Goal: Task Accomplishment & Management: Use online tool/utility

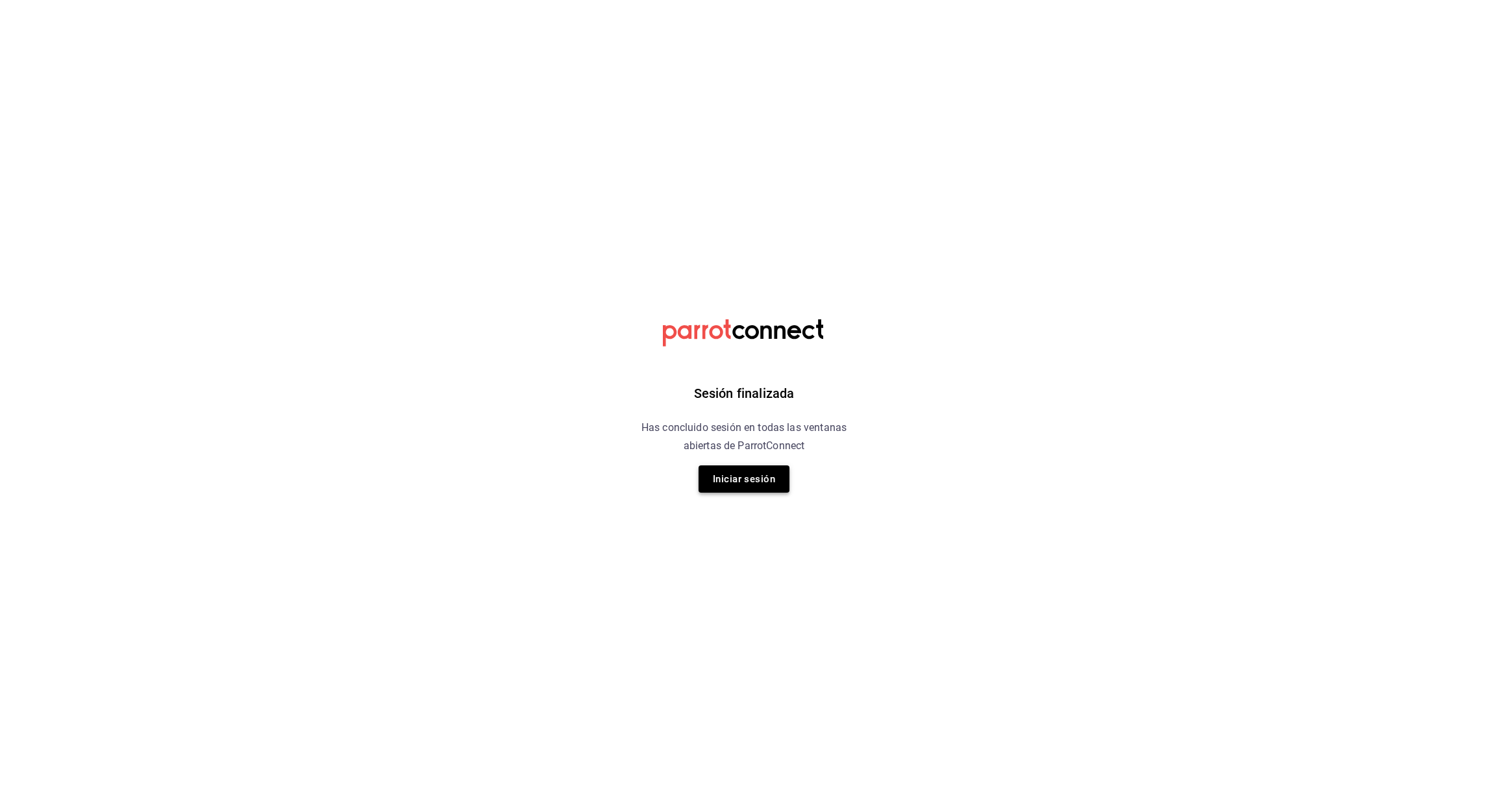
click at [729, 476] on button "Iniciar sesión" at bounding box center [743, 479] width 91 height 28
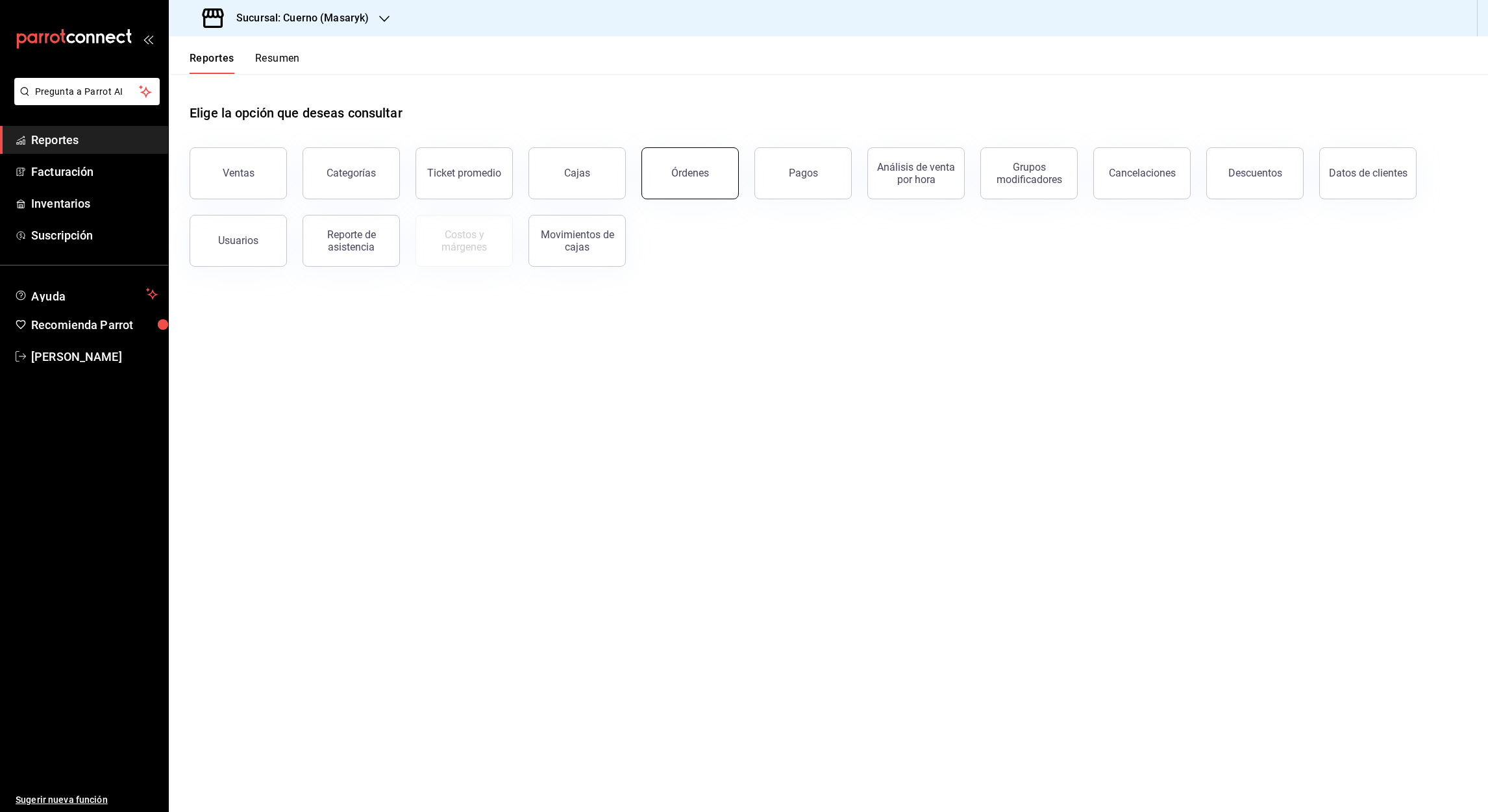
click at [687, 183] on button "Órdenes" at bounding box center [690, 173] width 97 height 52
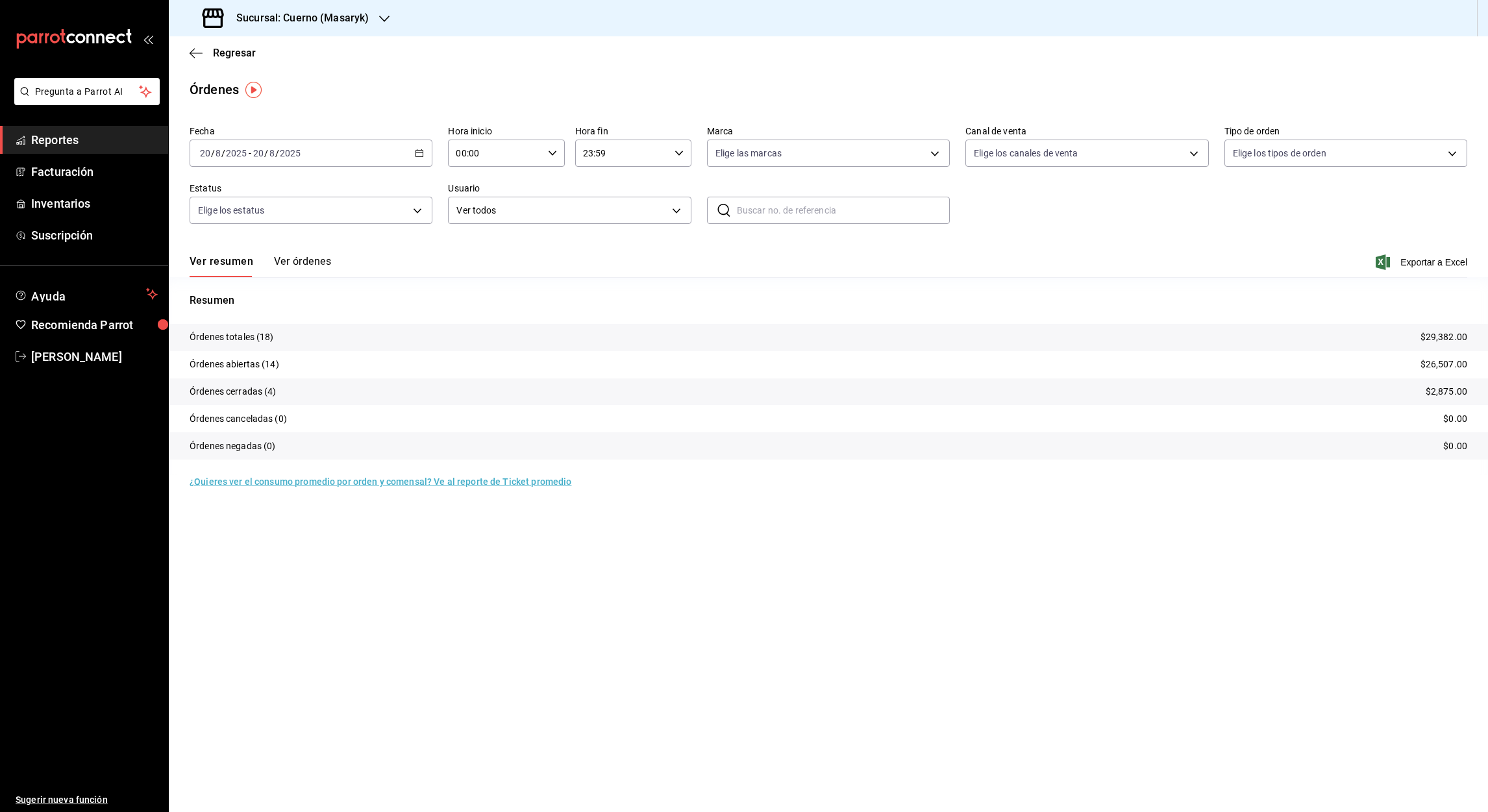
click at [382, 15] on icon "button" at bounding box center [384, 19] width 10 height 10
click at [215, 145] on span "Animal (CDMX)" at bounding box center [210, 144] width 63 height 14
click at [418, 157] on \(Stroke\) "button" at bounding box center [419, 154] width 8 height 7
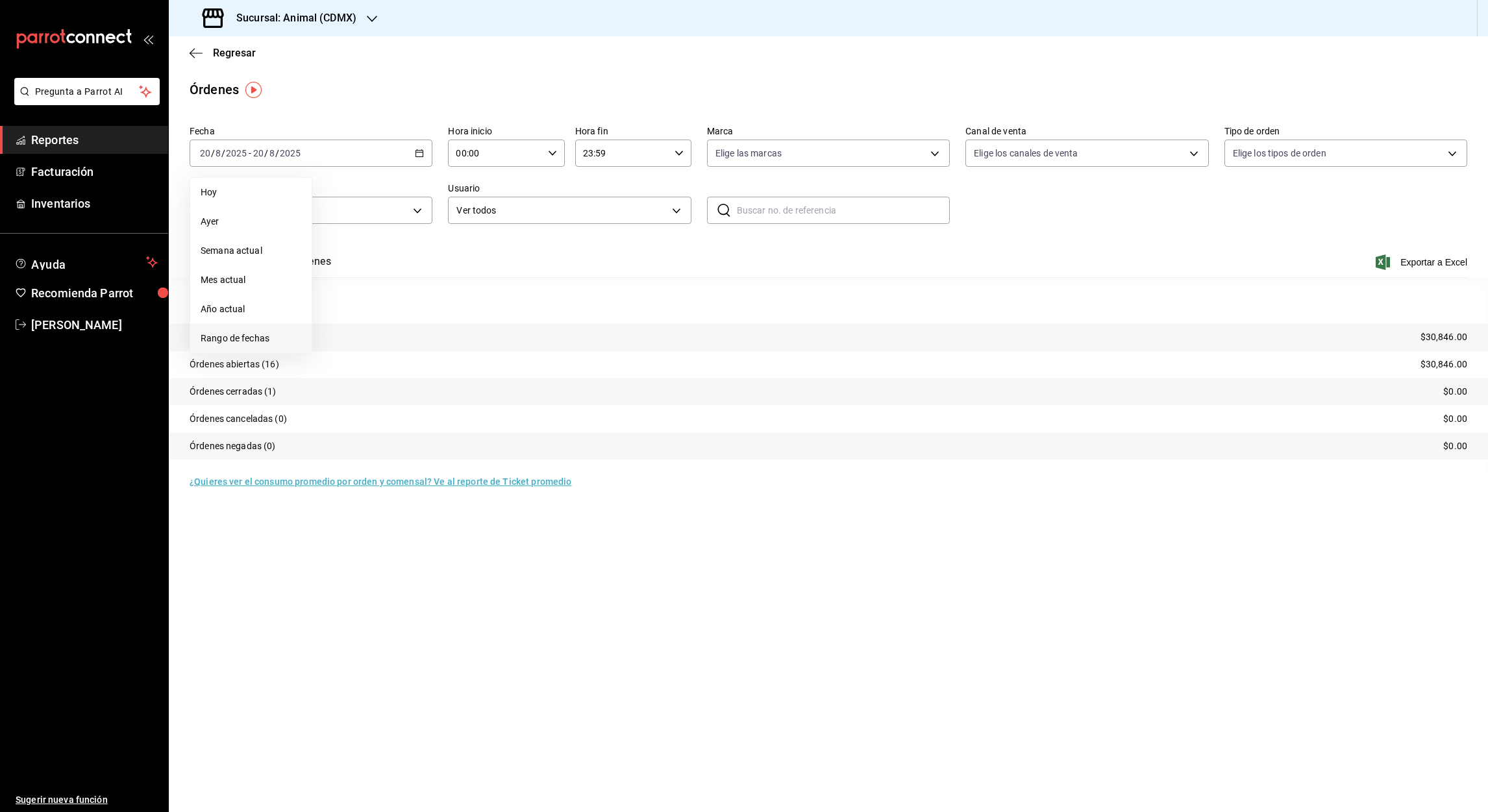
click at [227, 339] on span "Rango de fechas" at bounding box center [251, 339] width 101 height 14
click at [436, 244] on button "1" at bounding box center [431, 239] width 22 height 23
click at [389, 326] on abbr "20" at bounding box center [386, 325] width 9 height 9
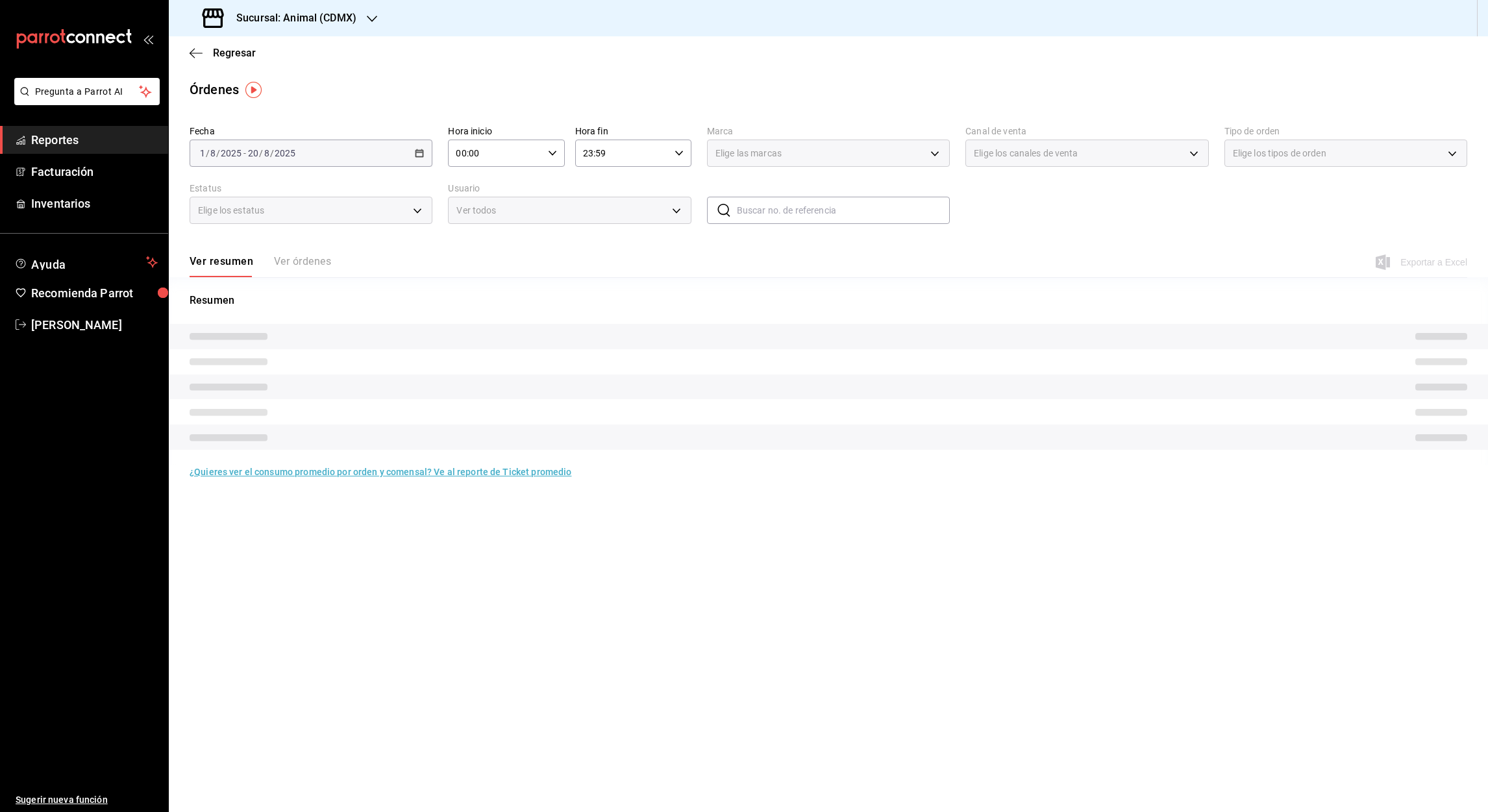
click at [455, 154] on input "00:00" at bounding box center [495, 153] width 94 height 26
click at [474, 220] on span "05" at bounding box center [477, 223] width 38 height 10
type input "05:00"
click at [587, 151] on div at bounding box center [744, 406] width 1488 height 812
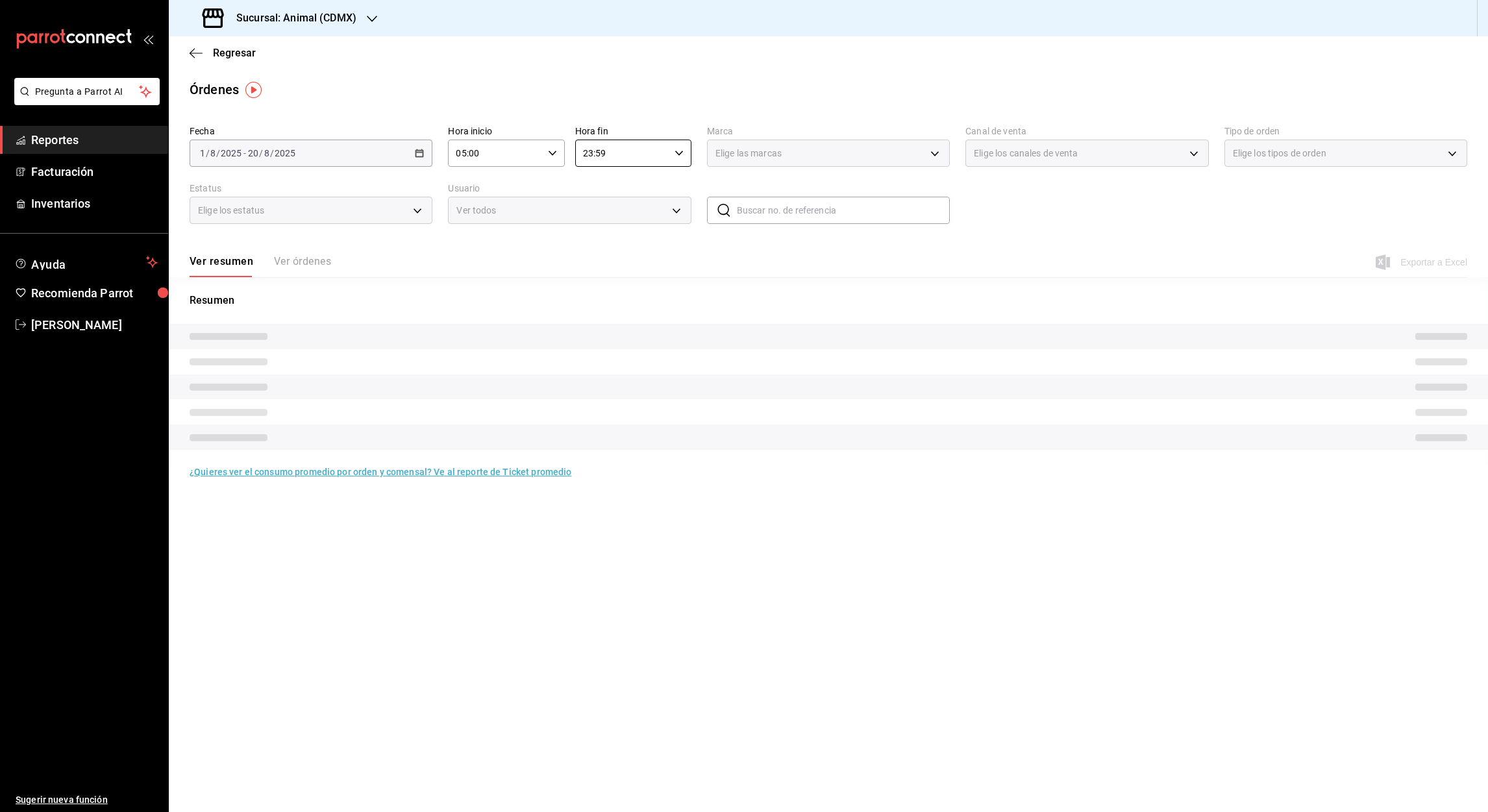
click at [587, 151] on input "23:59" at bounding box center [622, 153] width 94 height 26
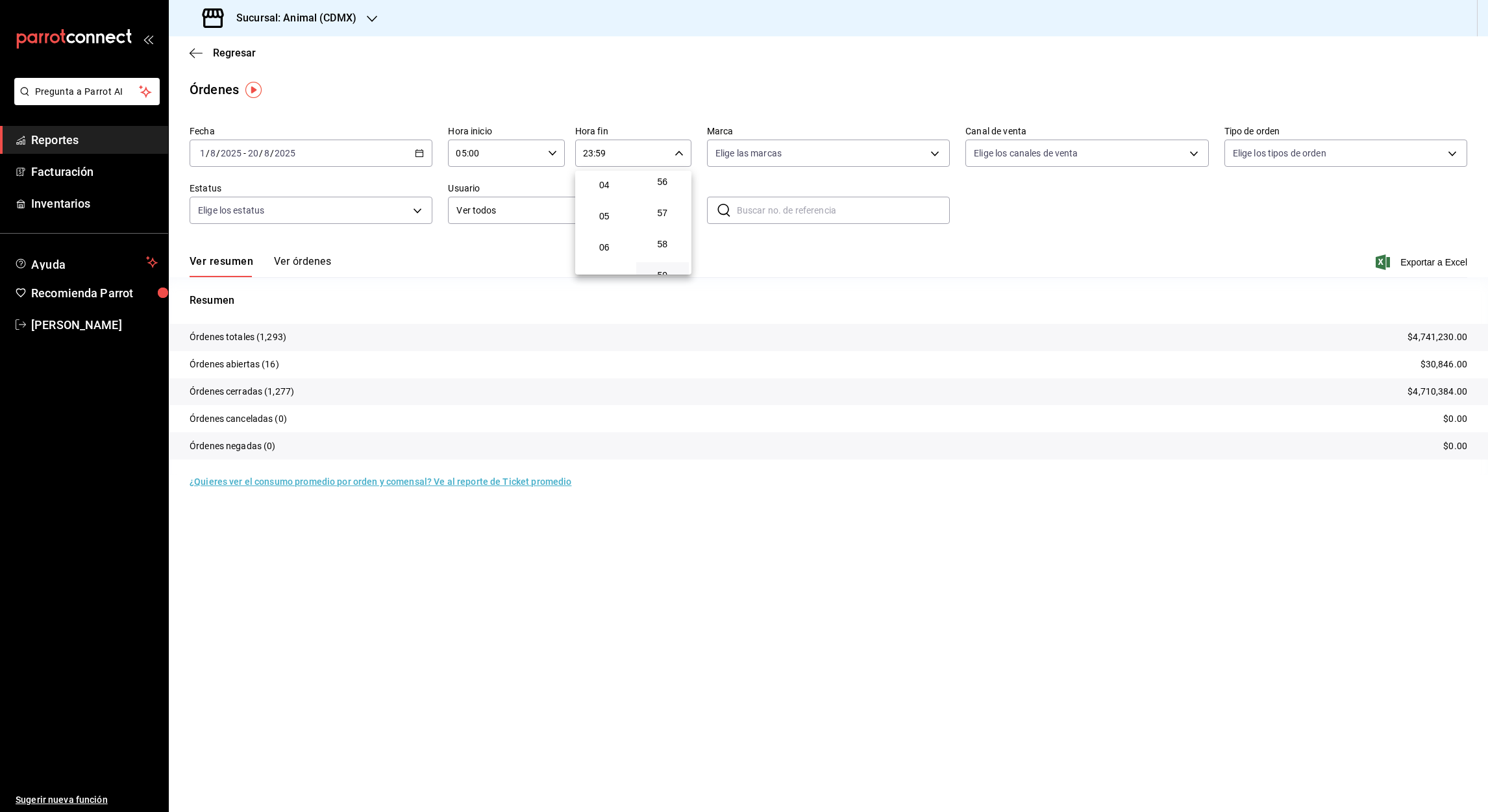
scroll to position [120, 0]
click at [602, 222] on span "05" at bounding box center [605, 223] width 38 height 10
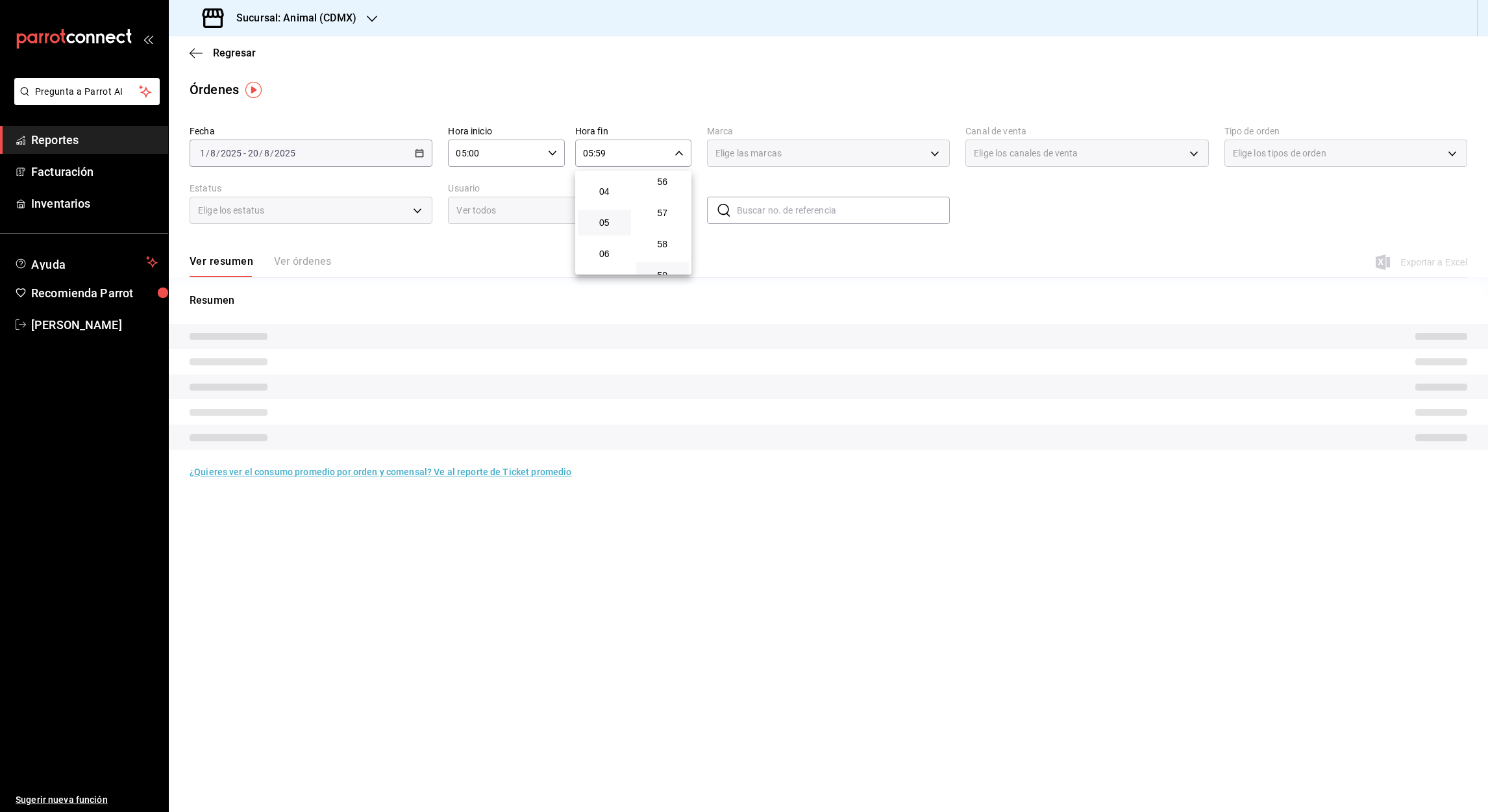
click at [600, 156] on div at bounding box center [744, 406] width 1488 height 812
click at [600, 156] on input "05:59" at bounding box center [622, 153] width 94 height 26
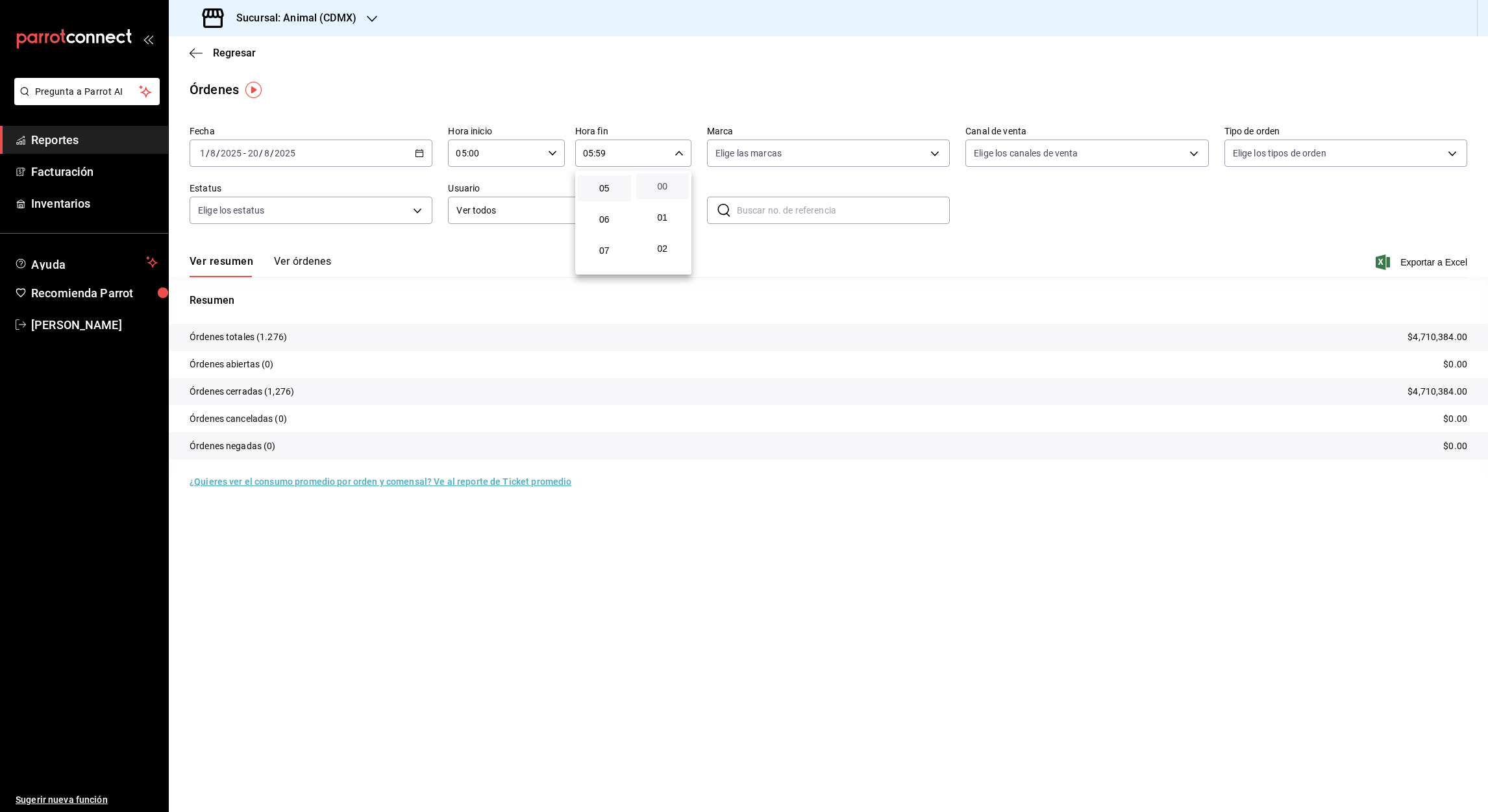
click at [661, 188] on span "00" at bounding box center [663, 186] width 38 height 10
type input "05:00"
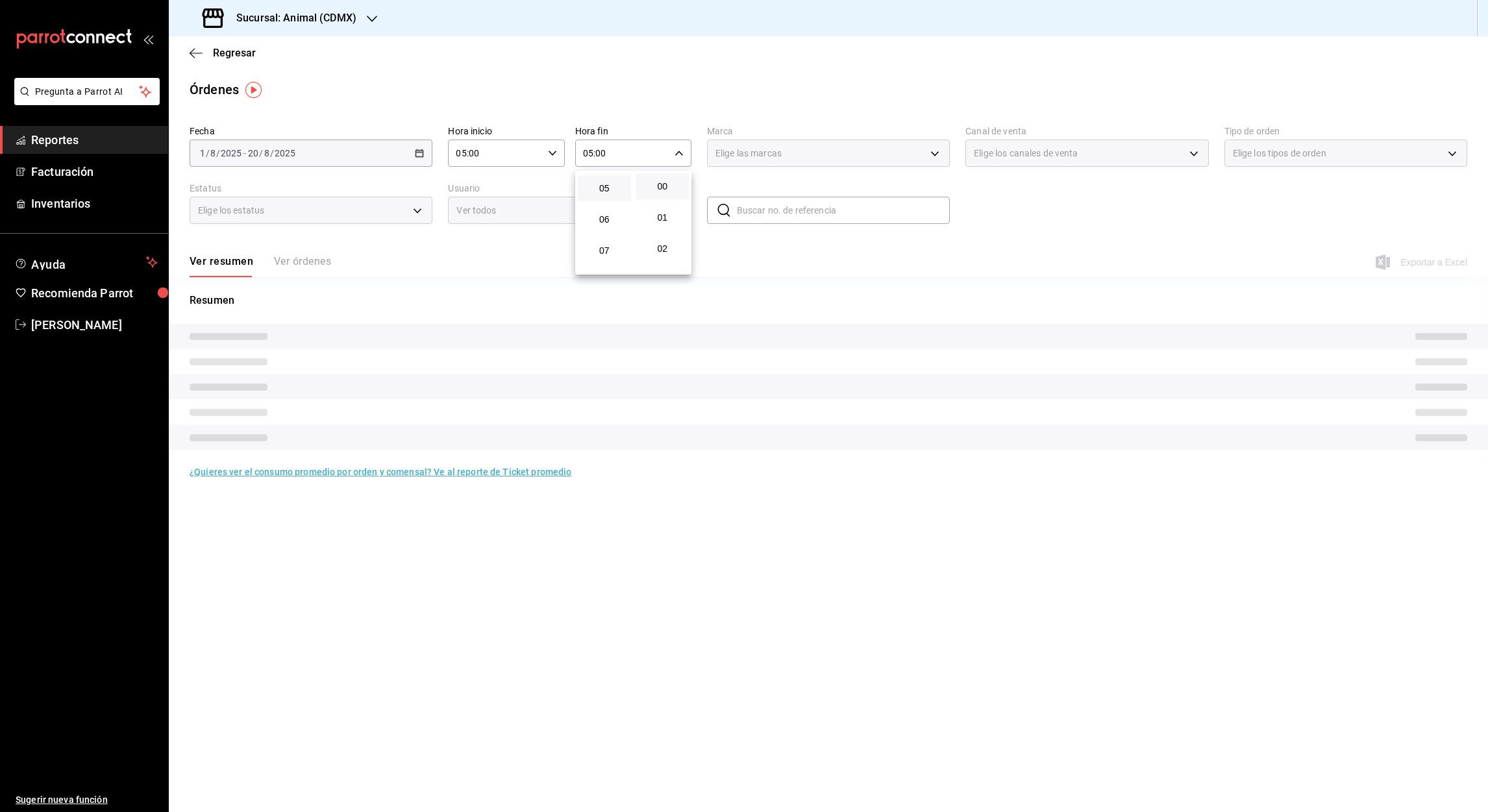
click at [795, 282] on div at bounding box center [744, 406] width 1488 height 812
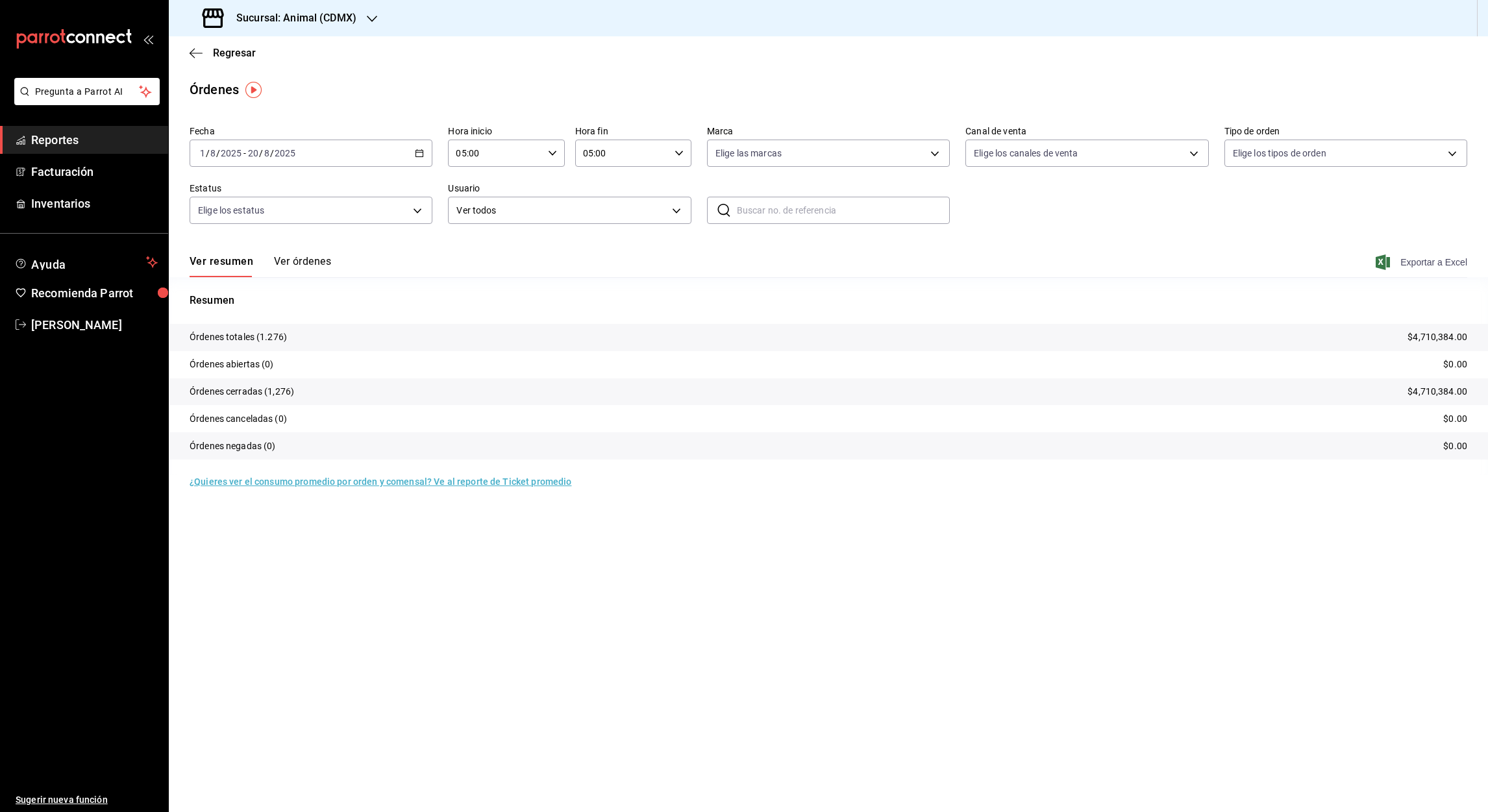
click at [1439, 262] on font "Exportar a Excel" at bounding box center [1434, 262] width 67 height 10
click at [191, 53] on icon "button" at bounding box center [196, 53] width 13 height 12
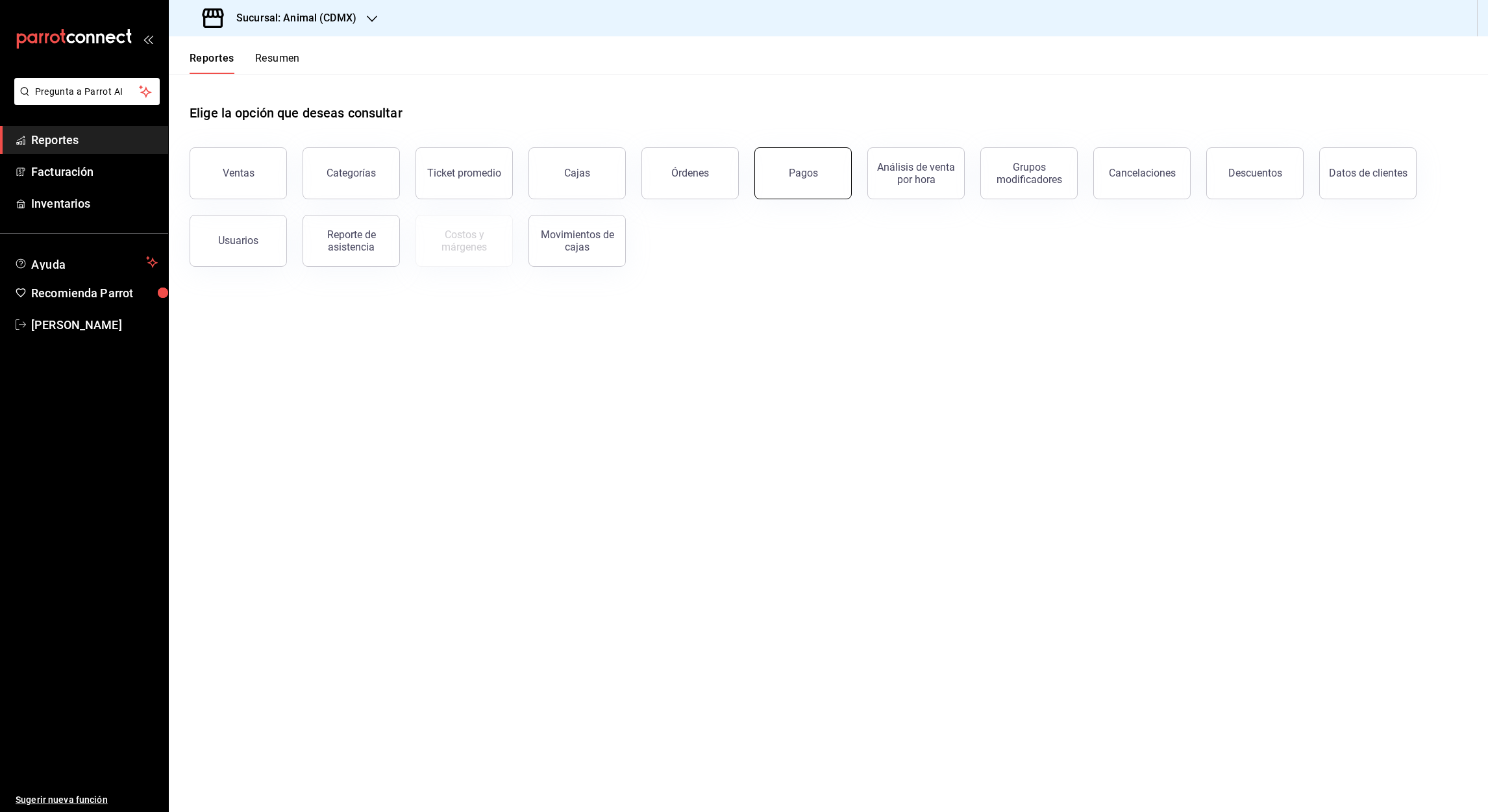
click at [798, 179] on button "Pagos" at bounding box center [803, 173] width 97 height 52
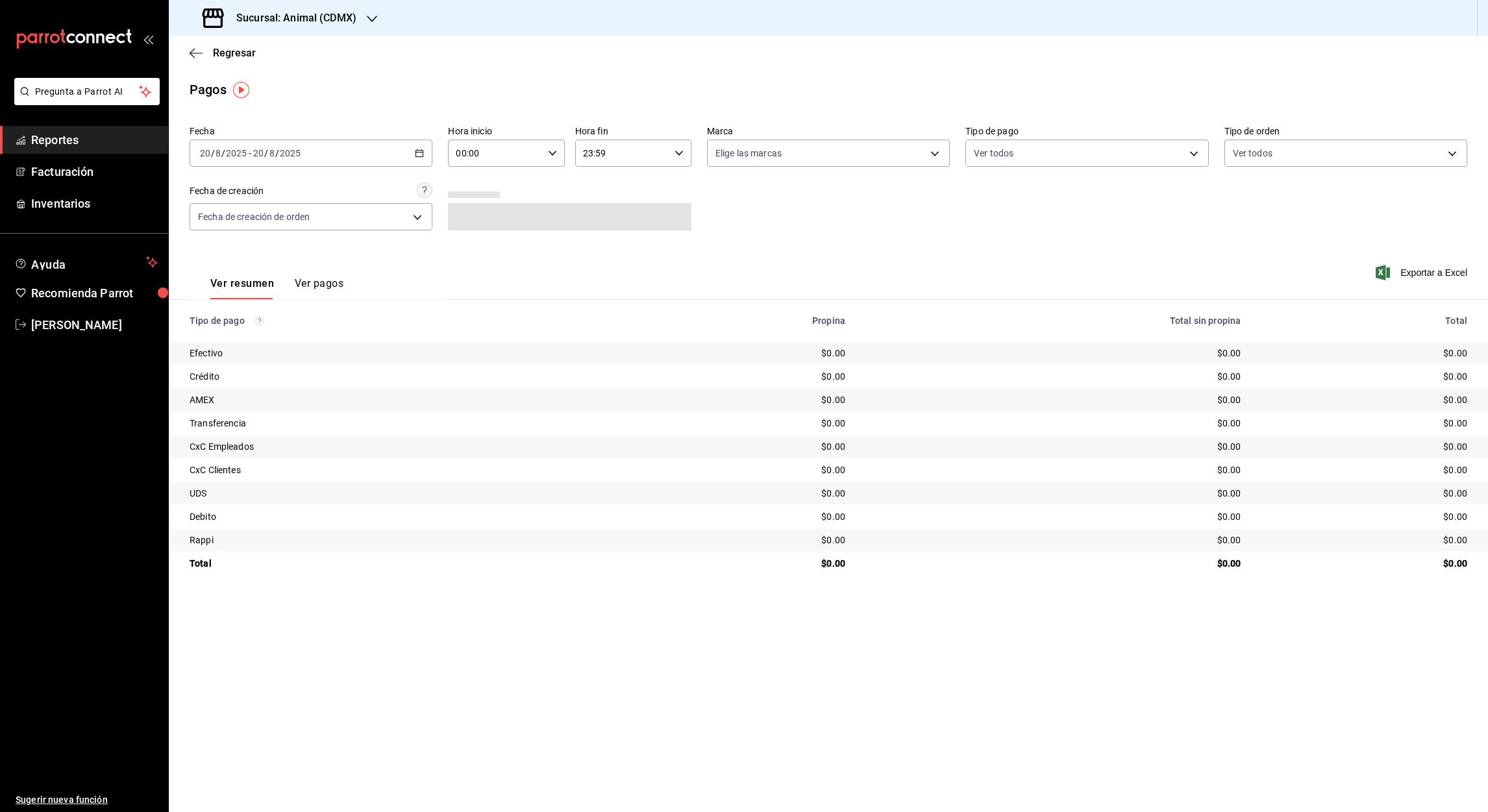
click at [422, 151] on \(Stroke\) "button" at bounding box center [419, 154] width 8 height 7
click at [229, 312] on span "Año actual" at bounding box center [251, 309] width 101 height 14
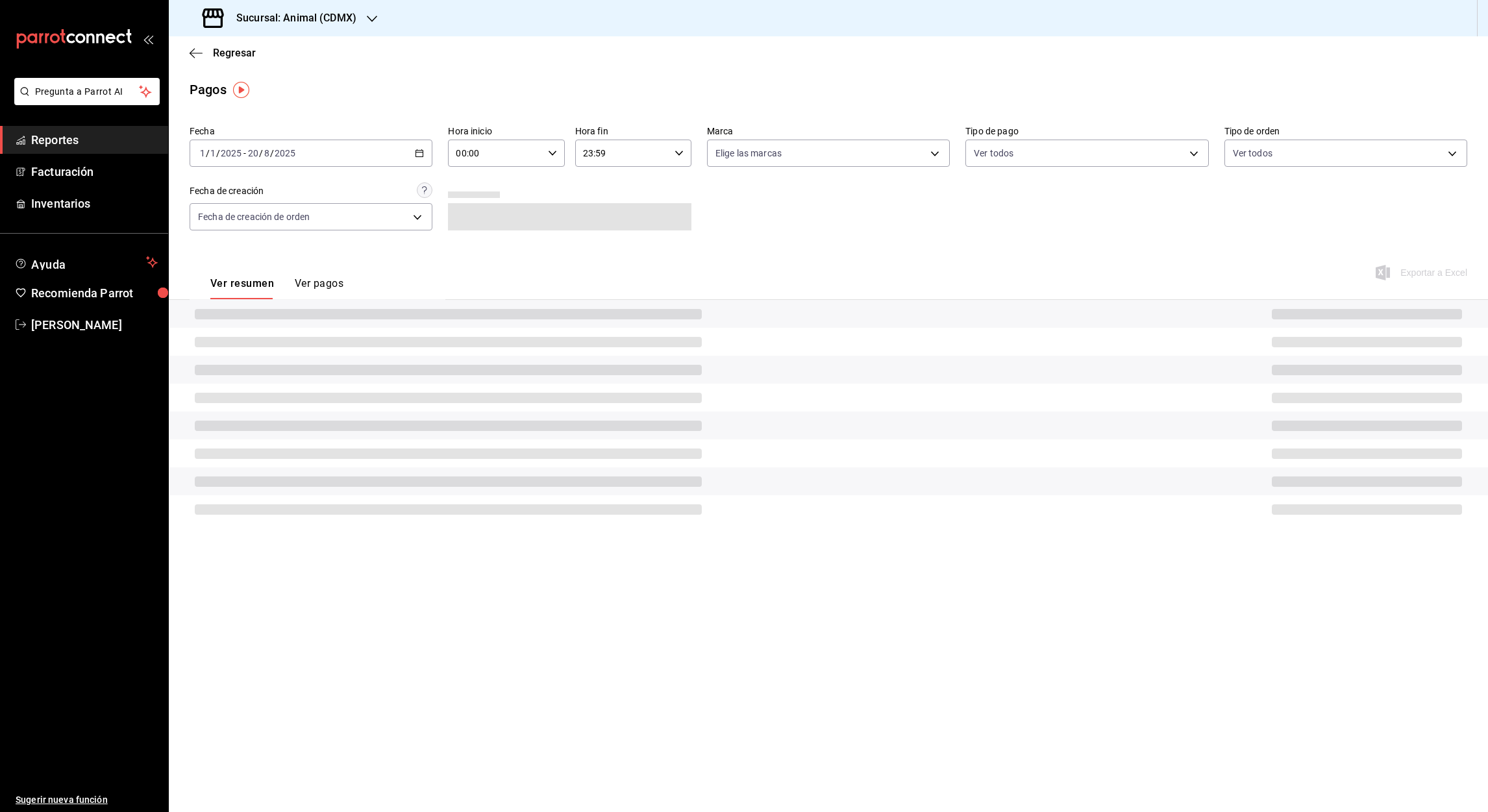
click at [426, 157] on div "[DATE] [DATE] - [DATE] [DATE]" at bounding box center [310, 154] width 243 height 28
click at [229, 339] on span "Rango de fechas" at bounding box center [251, 339] width 101 height 14
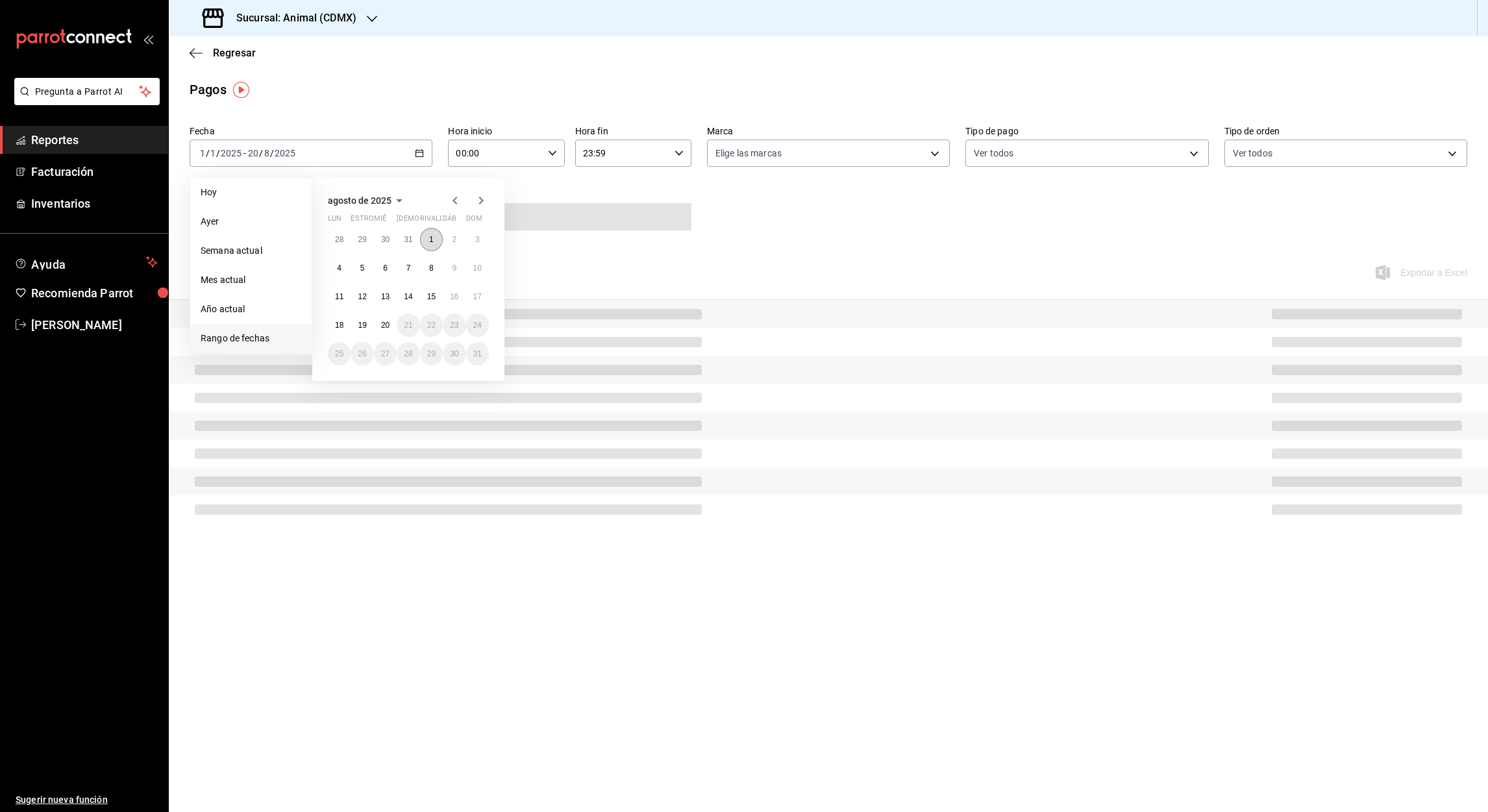
click at [428, 244] on button "1" at bounding box center [431, 239] width 22 height 23
click at [387, 320] on abbr "20" at bounding box center [386, 325] width 9 height 9
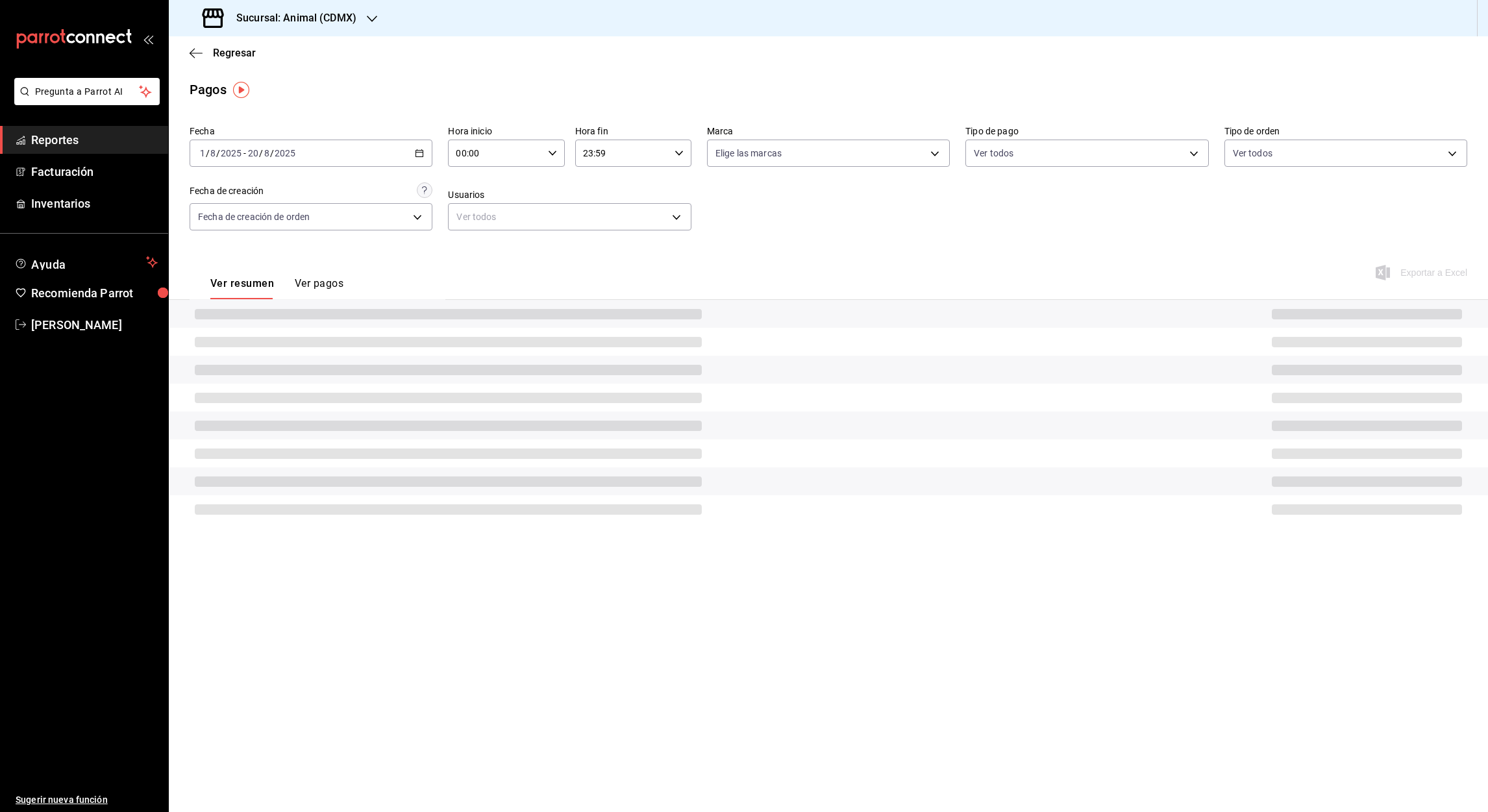
click at [459, 152] on input "00:00" at bounding box center [495, 153] width 94 height 26
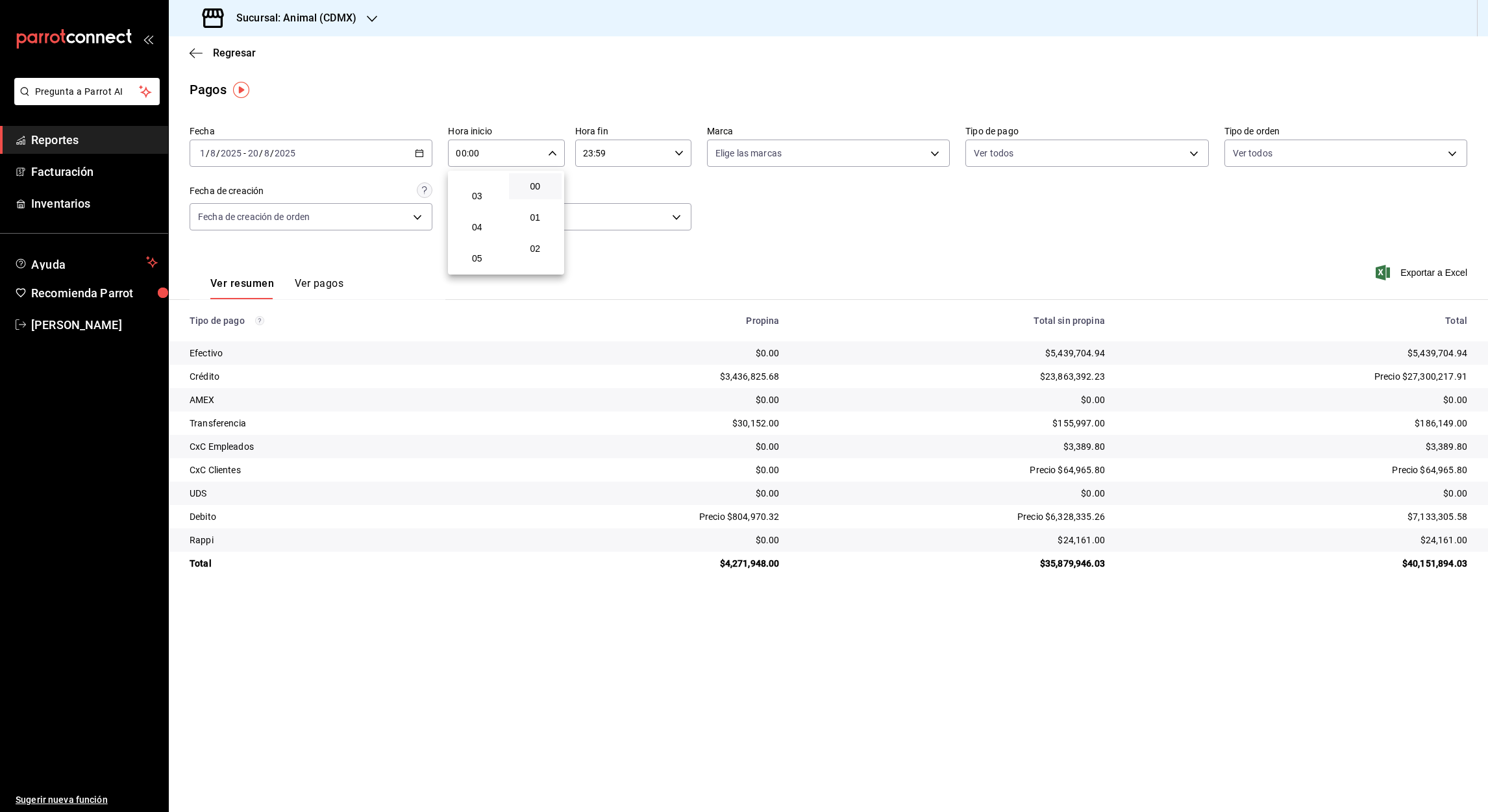
scroll to position [100, 0]
click at [487, 237] on span "05" at bounding box center [477, 242] width 38 height 10
type input "05:00"
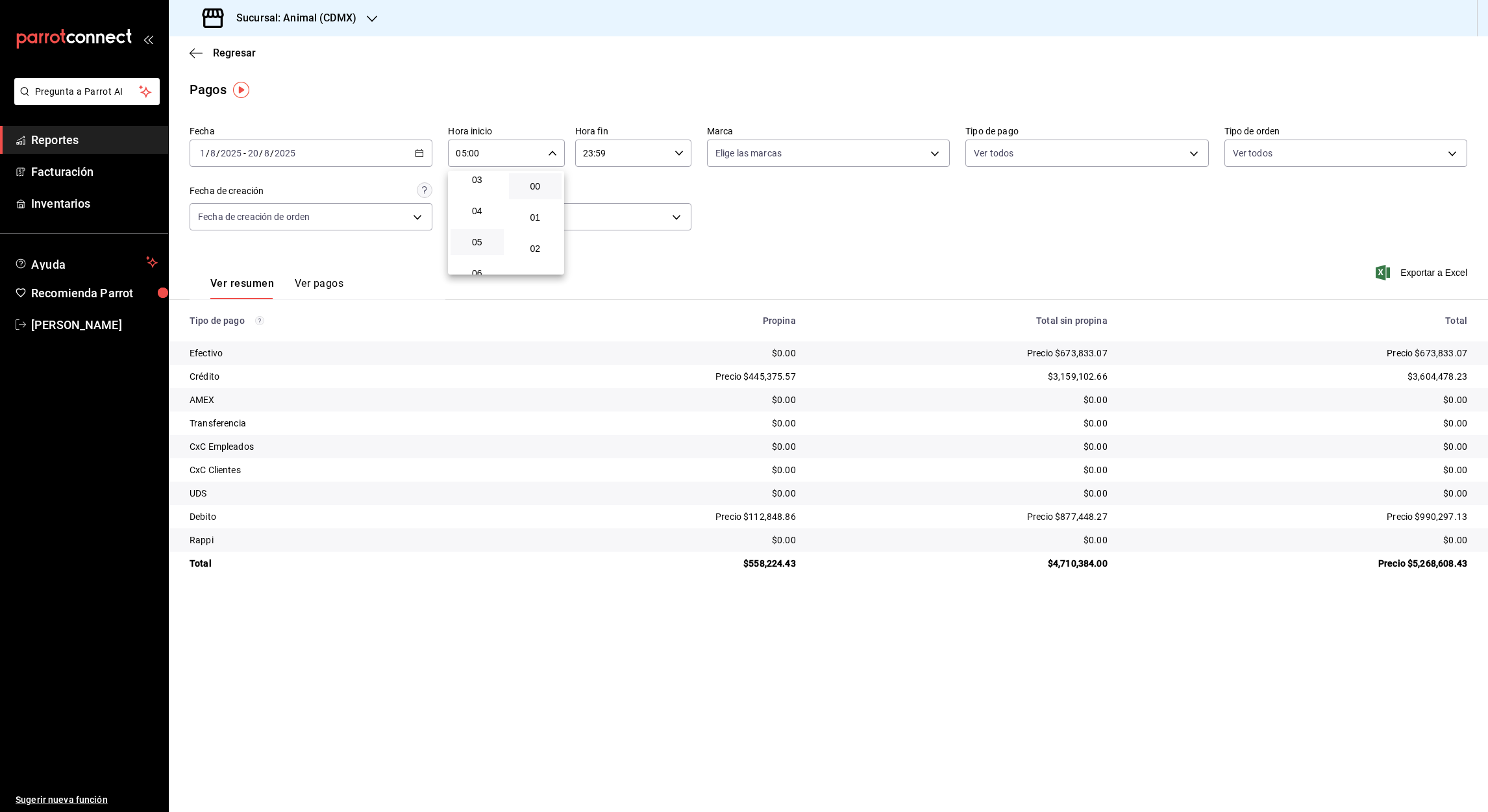
click at [586, 154] on div at bounding box center [744, 406] width 1488 height 812
click at [586, 154] on input "23:59" at bounding box center [622, 153] width 94 height 26
click at [606, 194] on span "05" at bounding box center [605, 191] width 38 height 10
click at [603, 153] on div at bounding box center [744, 406] width 1488 height 812
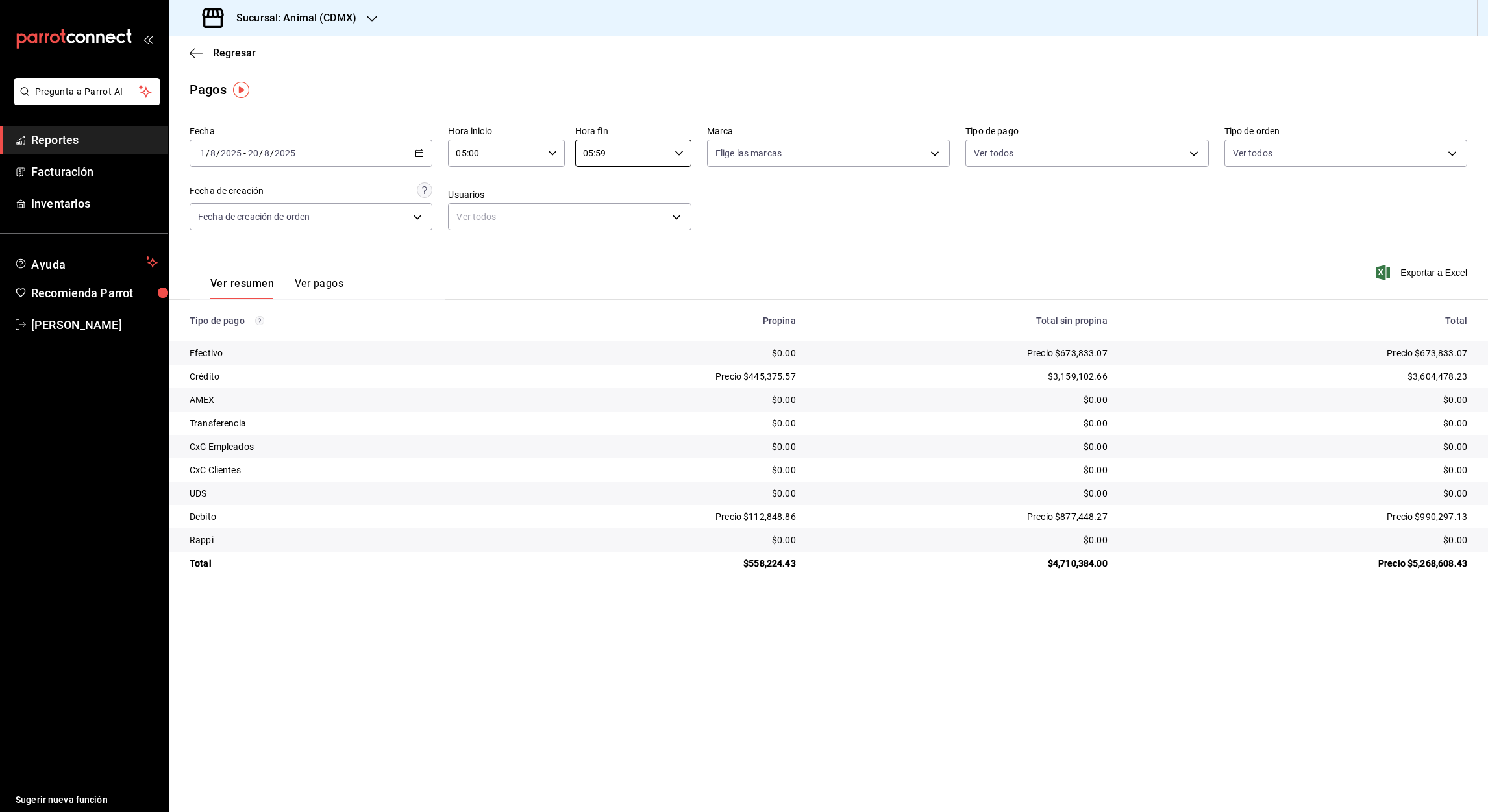
click at [603, 153] on input "05:59" at bounding box center [622, 153] width 94 height 26
click at [664, 191] on button "00" at bounding box center [663, 186] width 53 height 26
type input "05:00"
click at [1424, 270] on div at bounding box center [744, 406] width 1488 height 812
click at [1426, 273] on font "Exportar a Excel" at bounding box center [1434, 273] width 67 height 10
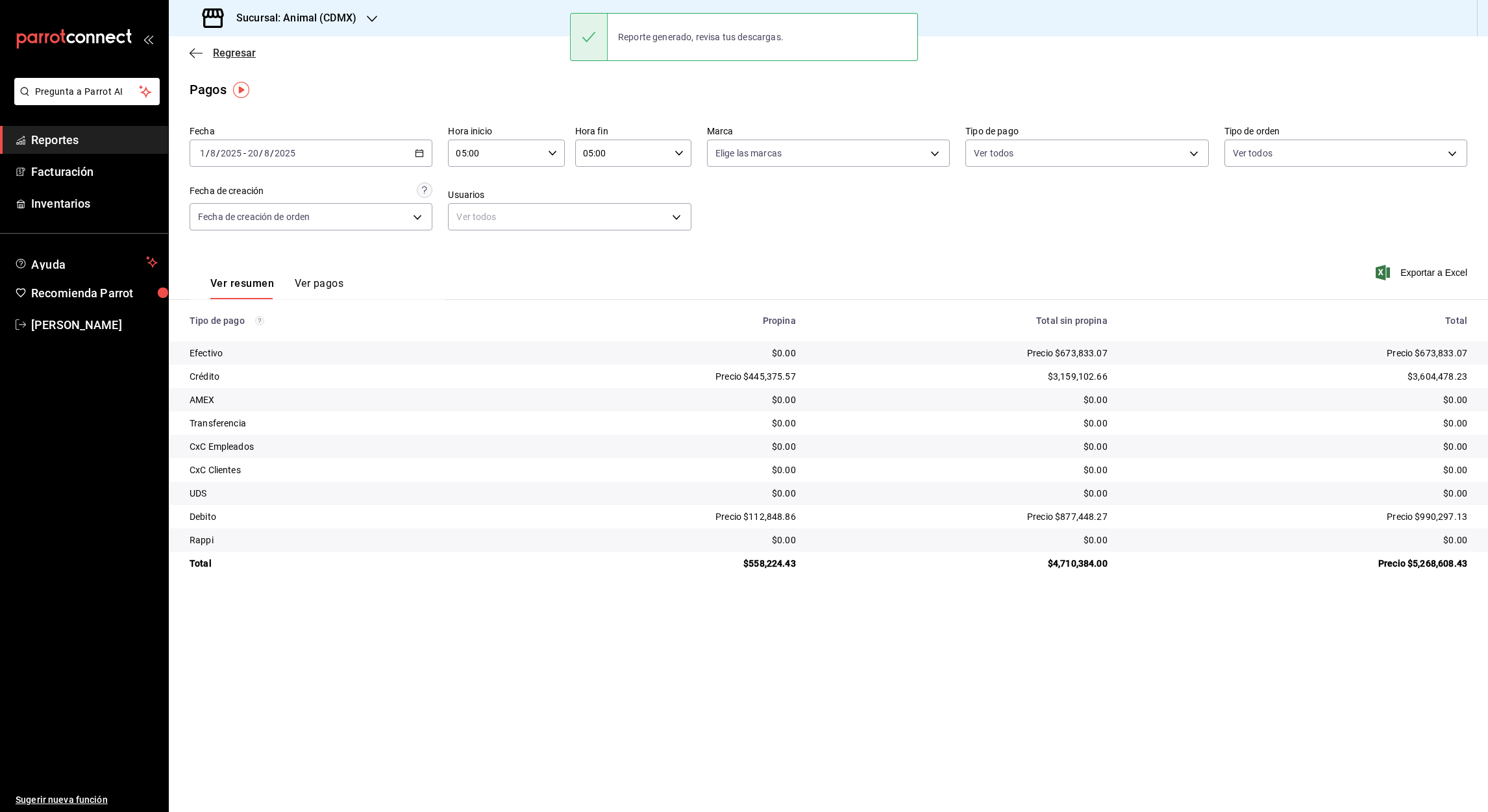
click at [192, 55] on icon "button" at bounding box center [191, 52] width 5 height 9
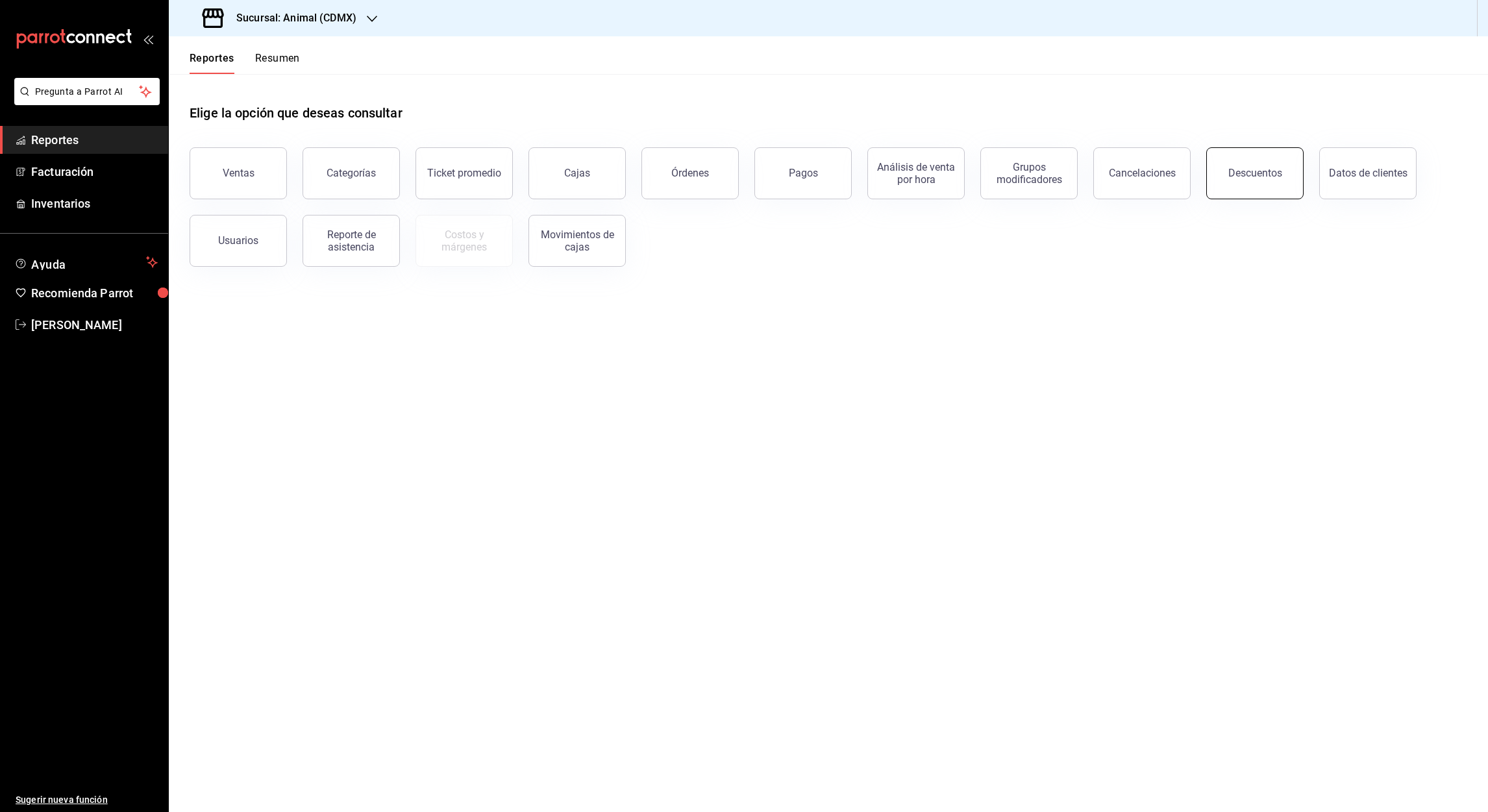
click at [1247, 179] on button "Descuentos" at bounding box center [1255, 173] width 97 height 52
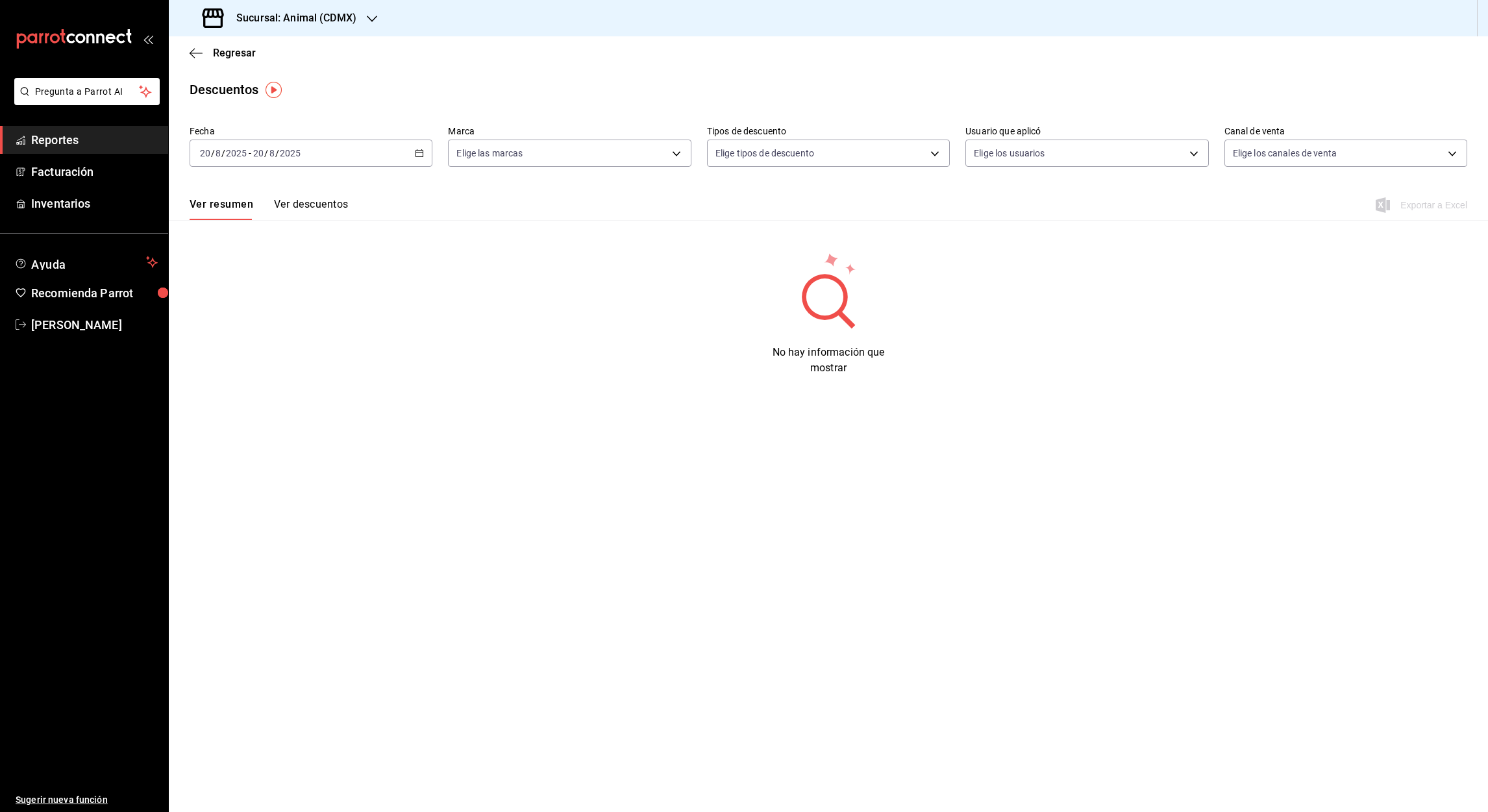
click at [416, 152] on \(Stroke\) "button" at bounding box center [420, 152] width 7 height 1
click at [262, 331] on li "Rango de fechas" at bounding box center [250, 339] width 121 height 29
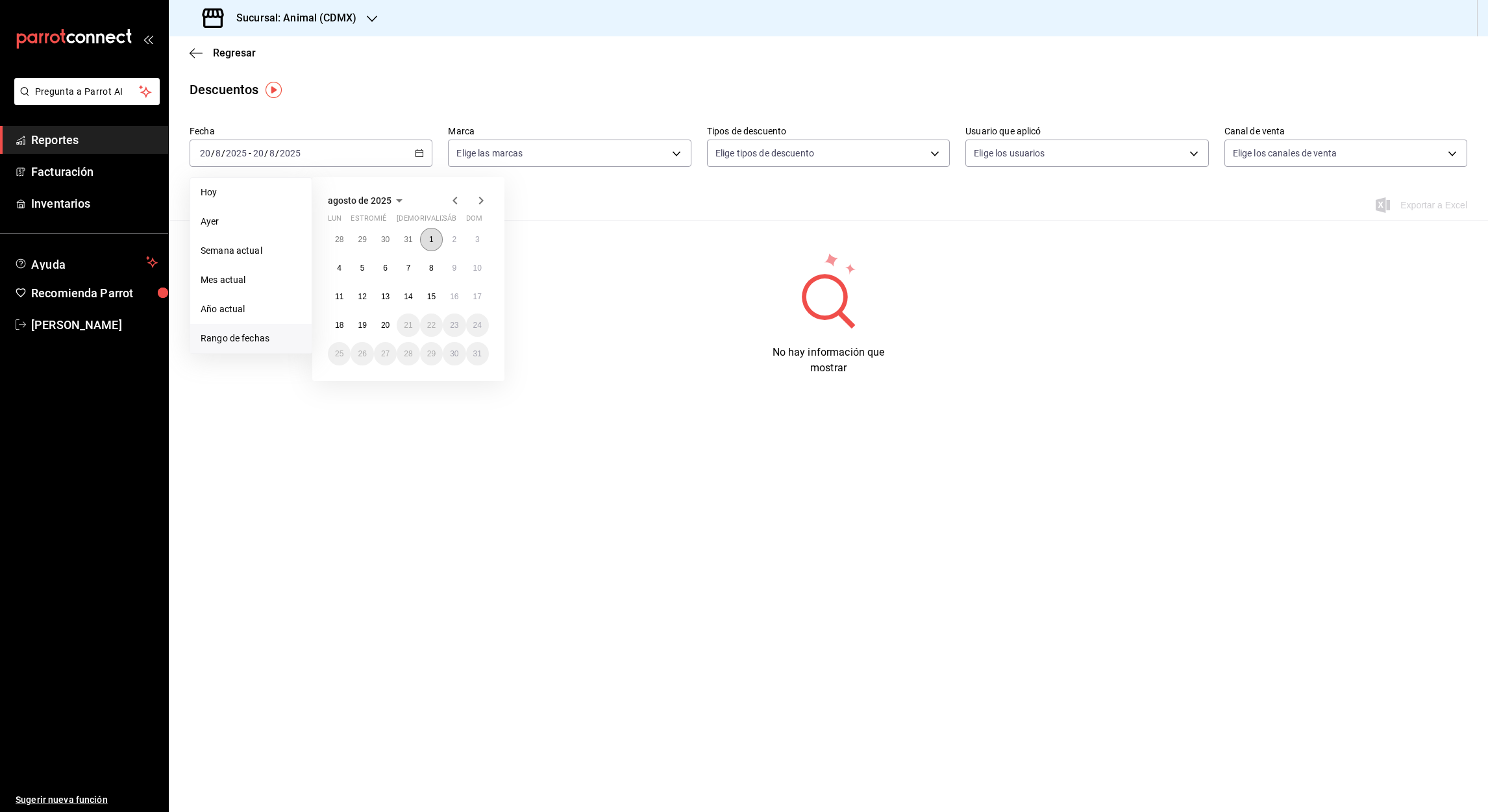
click at [431, 241] on abbr "1" at bounding box center [431, 239] width 4 height 9
click at [388, 320] on abbr "20" at bounding box center [386, 325] width 9 height 9
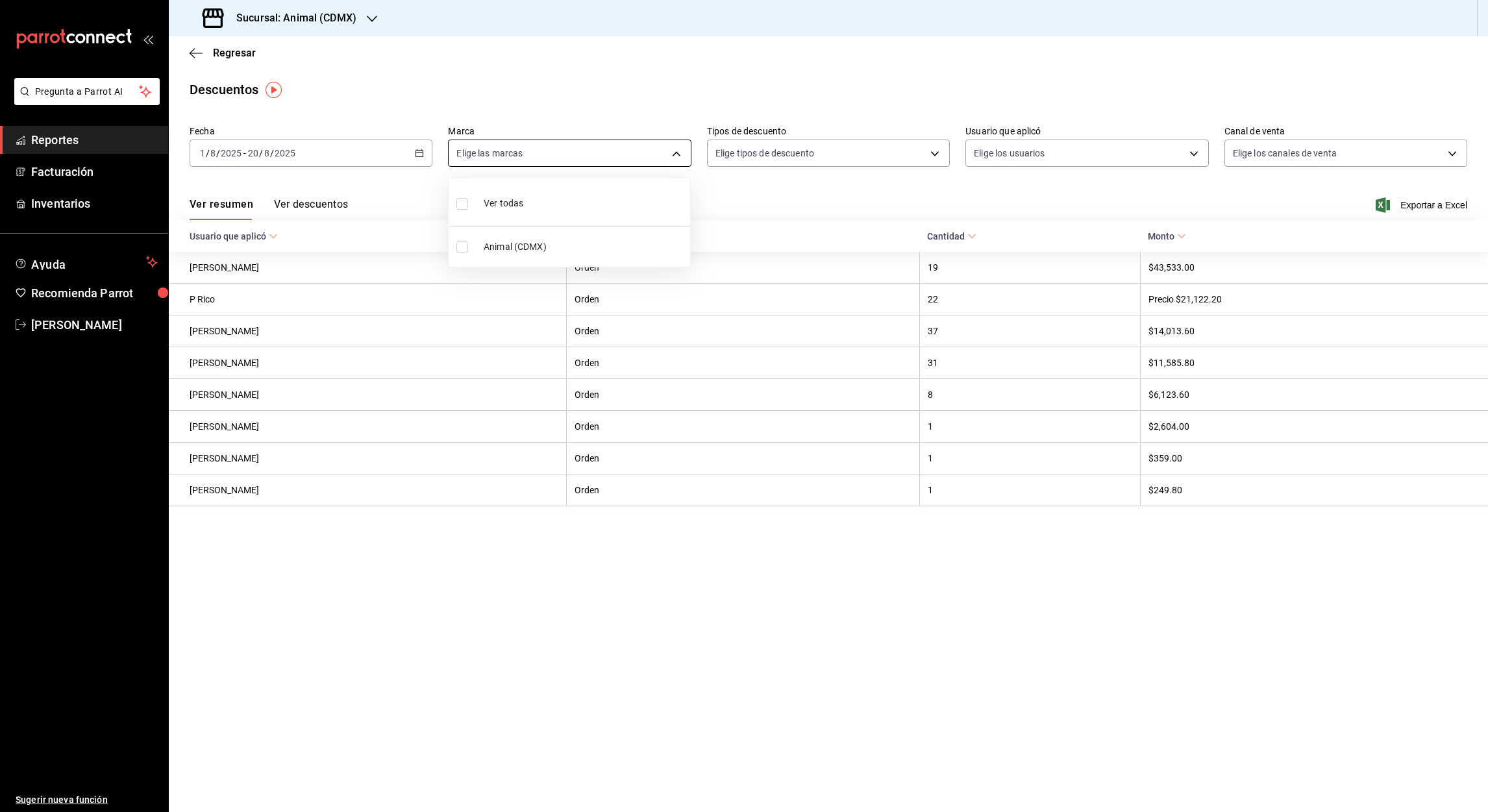
click at [675, 154] on body "Pregunta a Parrot AI Reportes Facturación Inventarios Ayuda Recomienda Parrot […" at bounding box center [744, 406] width 1488 height 812
click at [472, 249] on label at bounding box center [464, 247] width 17 height 12
click at [468, 249] on input "checkbox" at bounding box center [462, 247] width 12 height 12
checkbox input "false"
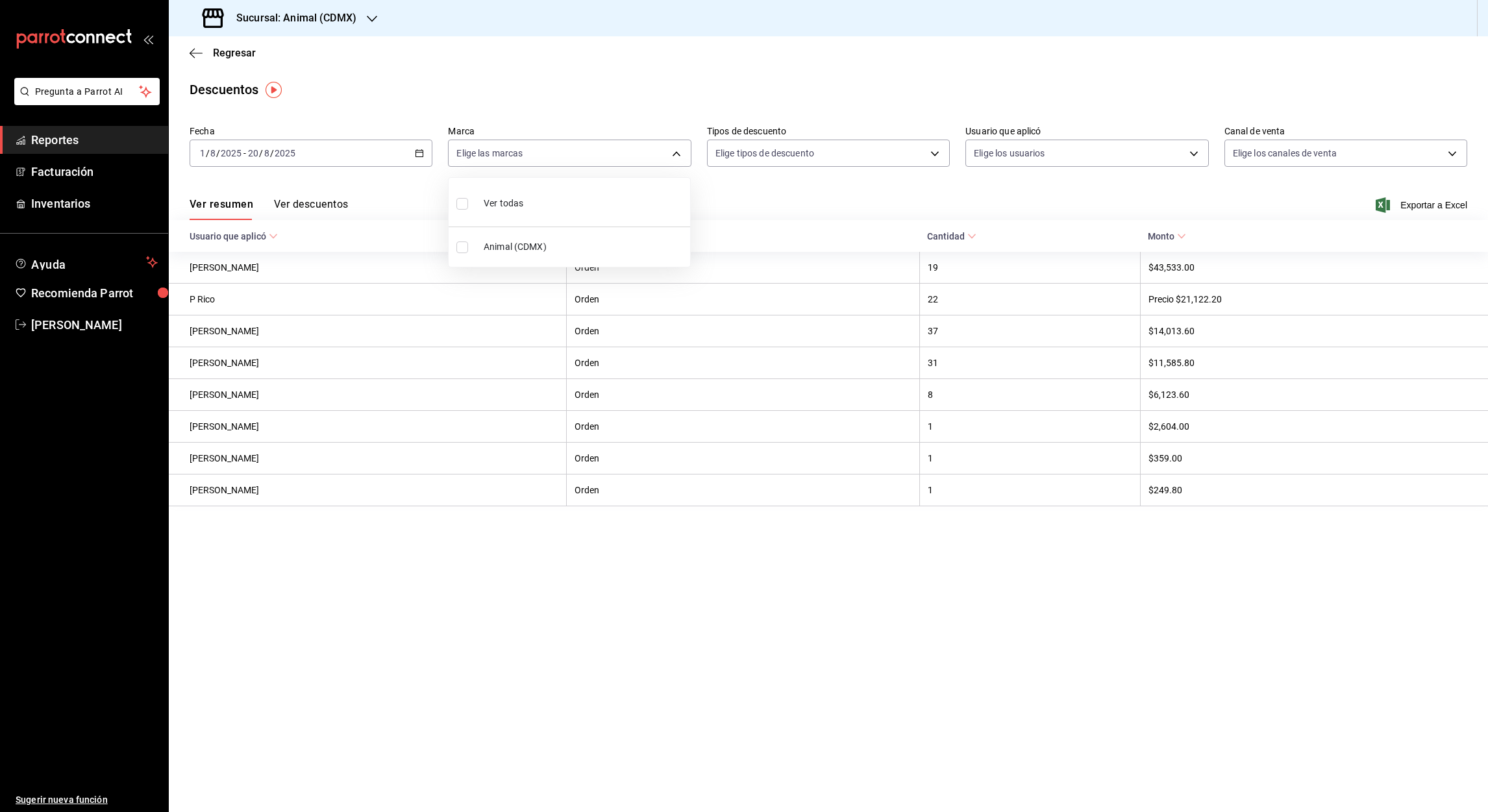
click at [460, 250] on input "checkbox" at bounding box center [462, 247] width 12 height 12
checkbox input "true"
type input "cb0f6aec-1481-4e37-861c-bab9b3a65b14"
checkbox input "true"
click at [1411, 206] on div at bounding box center [744, 406] width 1488 height 812
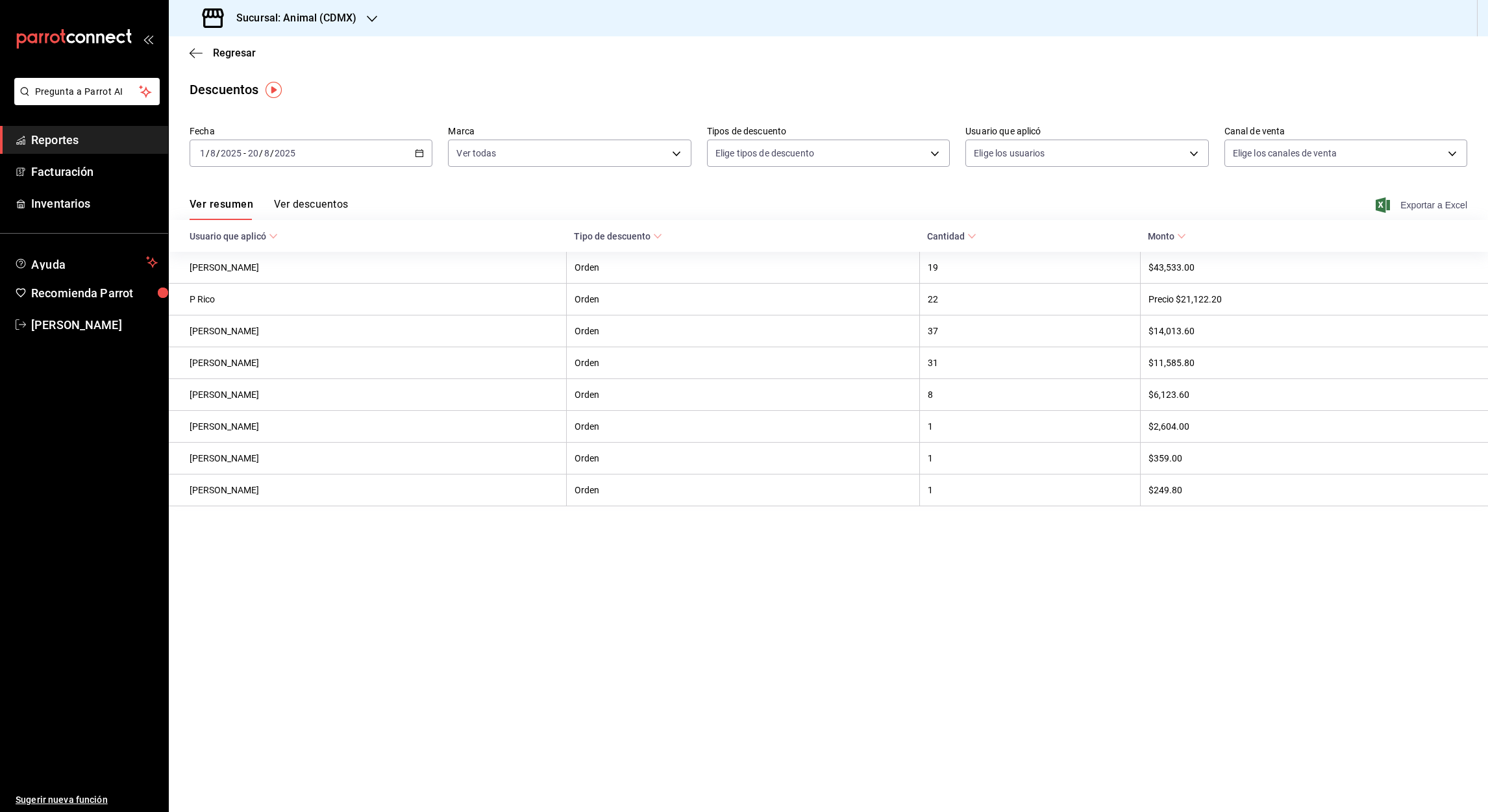
click at [1418, 206] on font "Exportar a Excel" at bounding box center [1434, 205] width 67 height 10
